Goal: Task Accomplishment & Management: Use online tool/utility

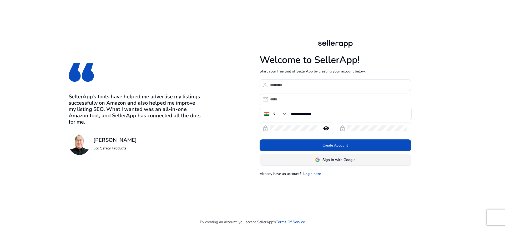
click at [314, 163] on span at bounding box center [335, 159] width 151 height 13
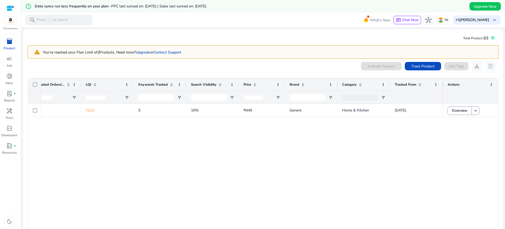
scroll to position [0, 375]
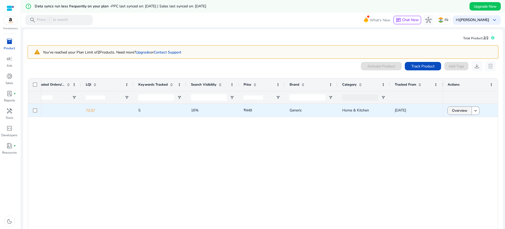
click at [464, 109] on span "Overview" at bounding box center [460, 110] width 16 height 11
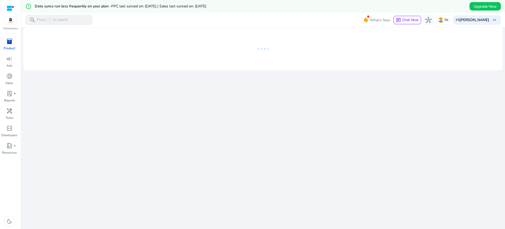
click at [464, 107] on div "We are getting things ready for you..." at bounding box center [263, 134] width 480 height 214
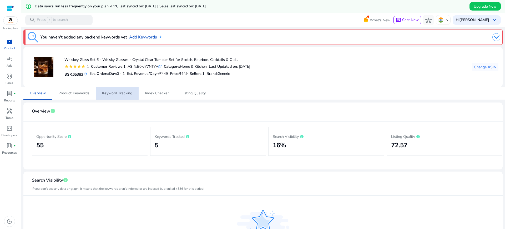
click at [126, 90] on span "Keyword Tracking" at bounding box center [117, 93] width 30 height 13
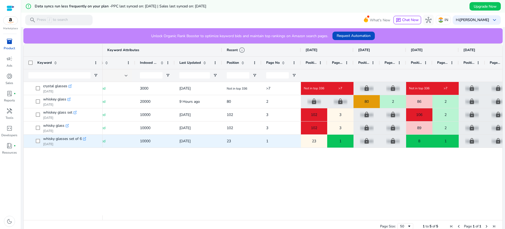
scroll to position [0, 78]
